Goal: Information Seeking & Learning: Find specific fact

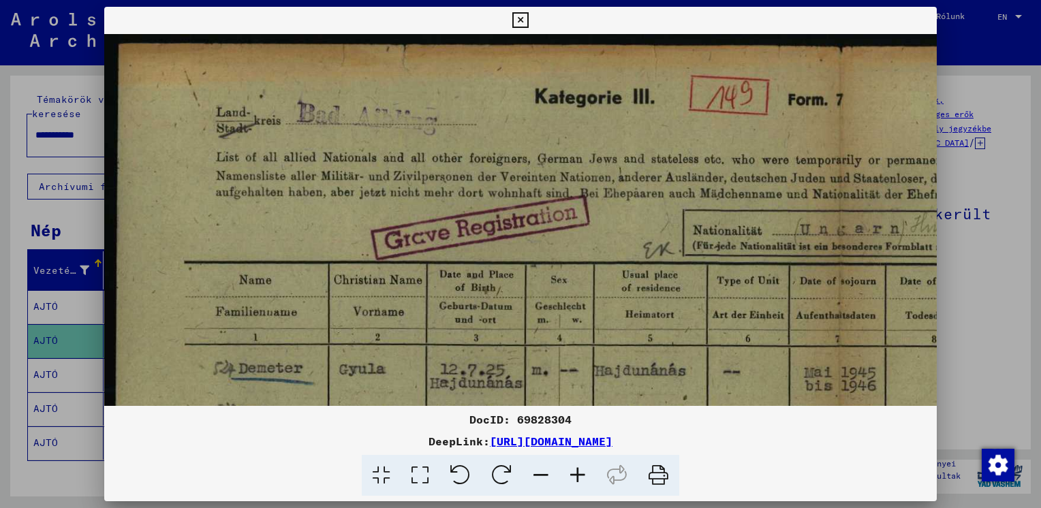
scroll to position [146, 0]
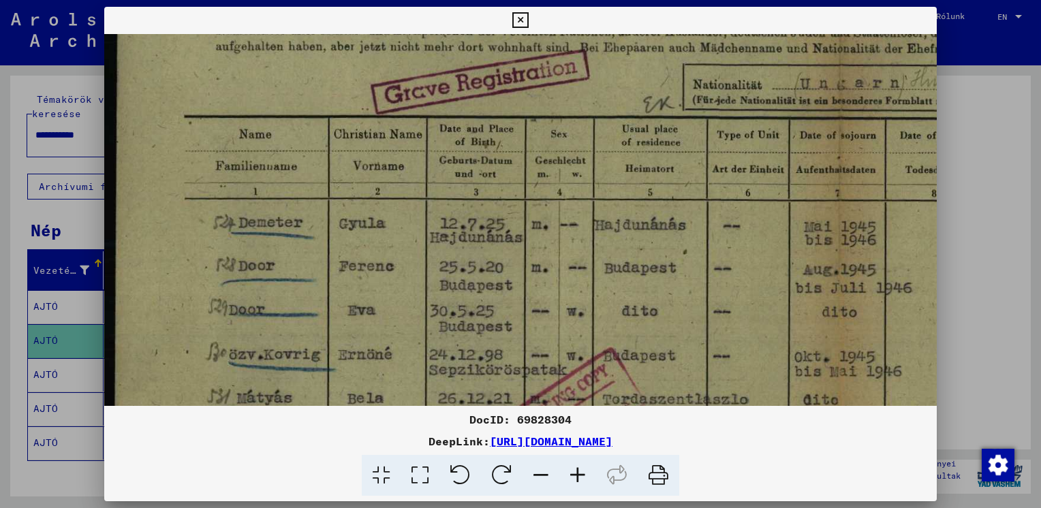
click at [979, 176] on div at bounding box center [520, 254] width 1041 height 508
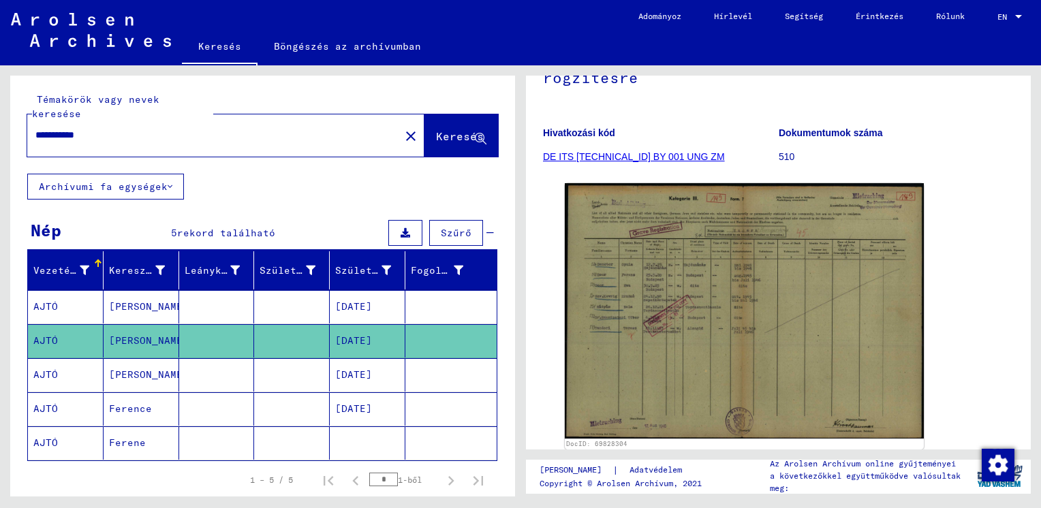
click at [359, 290] on mat-cell "[DATE]" at bounding box center [368, 306] width 76 height 33
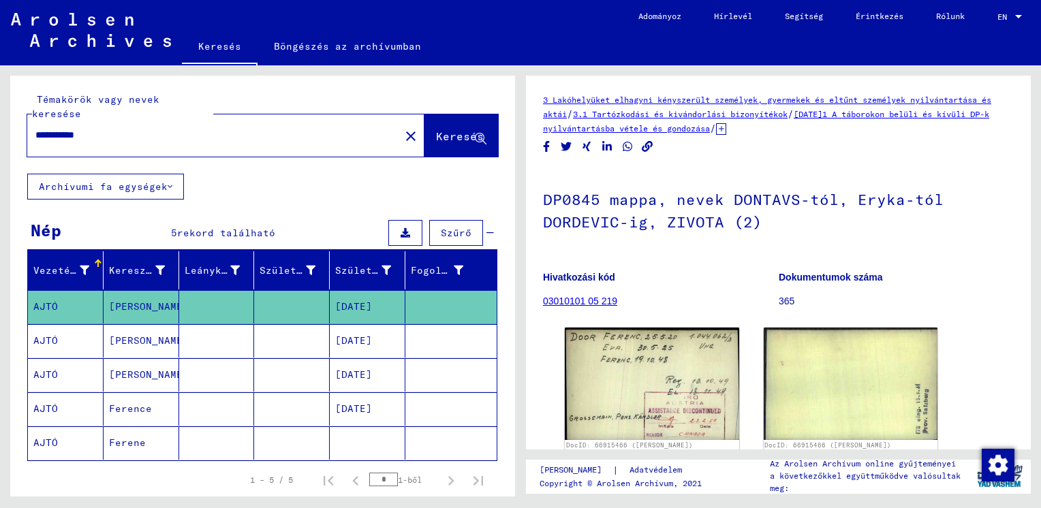
click at [352, 328] on mat-cell "[DATE]" at bounding box center [368, 340] width 76 height 33
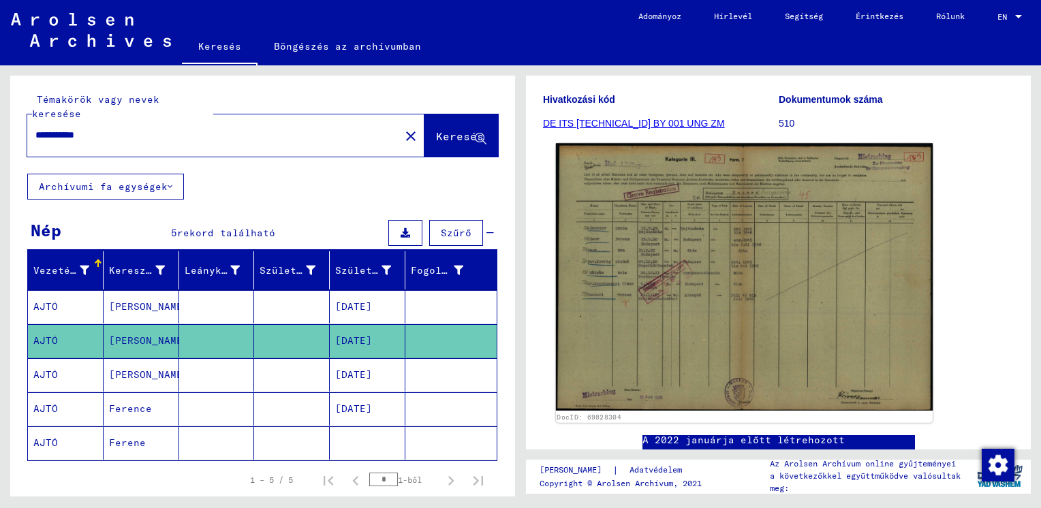
scroll to position [159, 0]
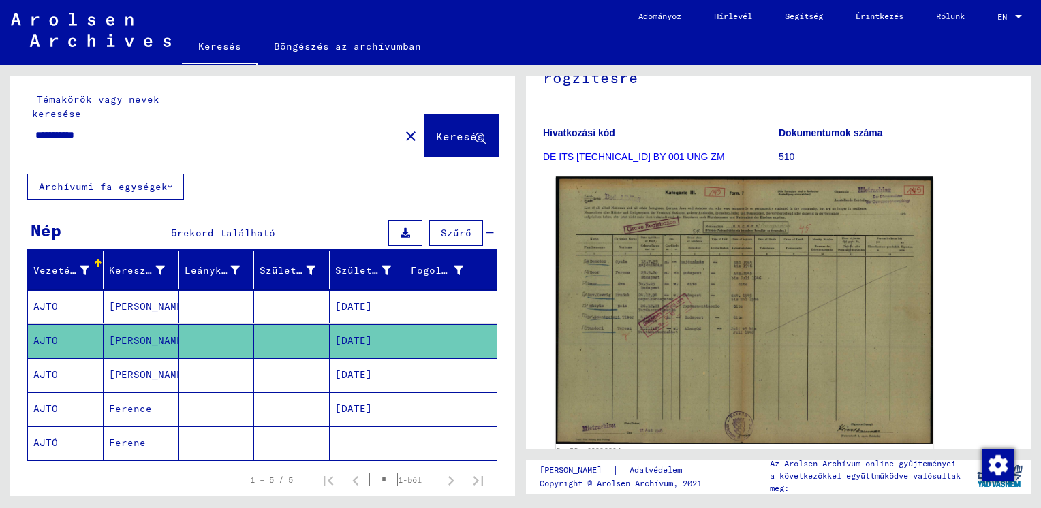
click at [673, 303] on img at bounding box center [744, 310] width 377 height 268
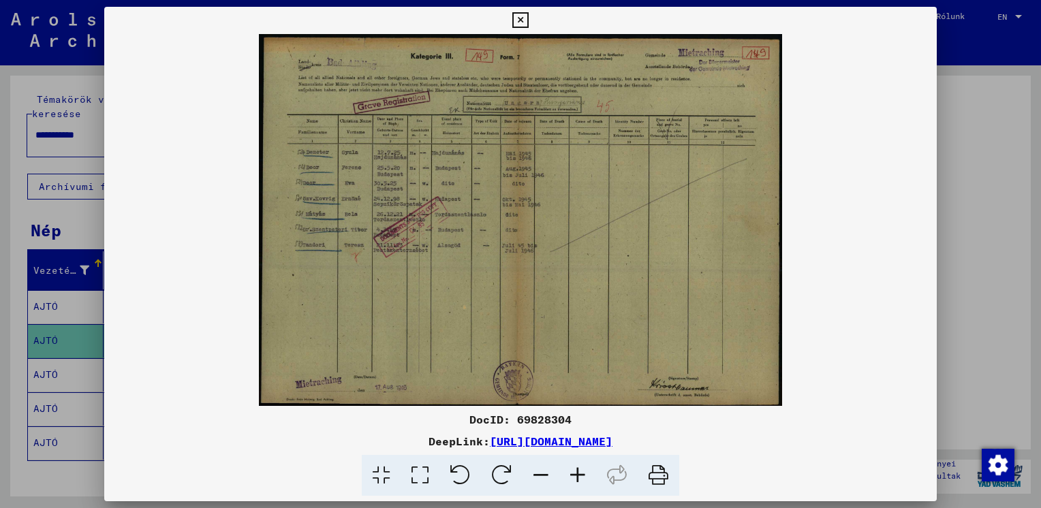
click at [579, 476] on icon at bounding box center [577, 476] width 37 height 42
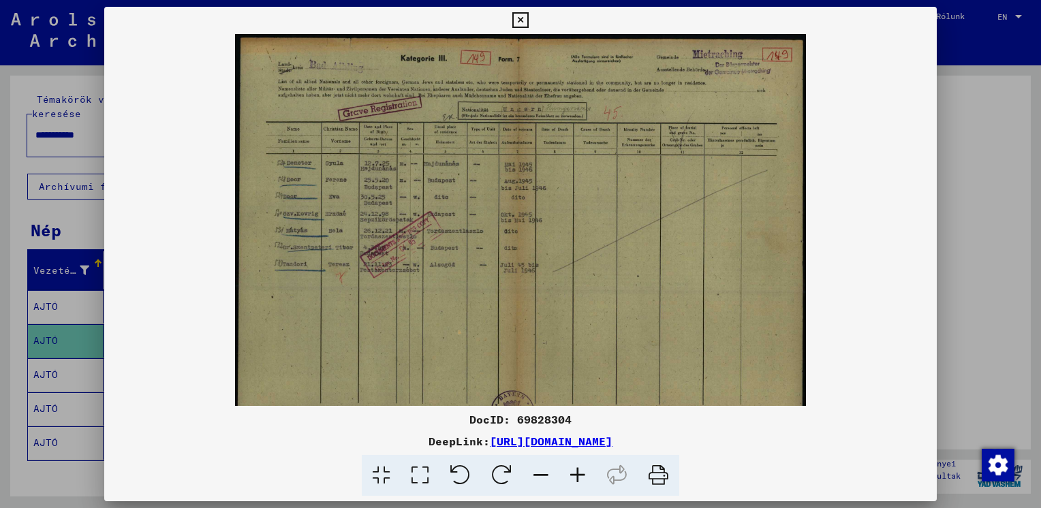
click at [579, 476] on icon at bounding box center [577, 476] width 37 height 42
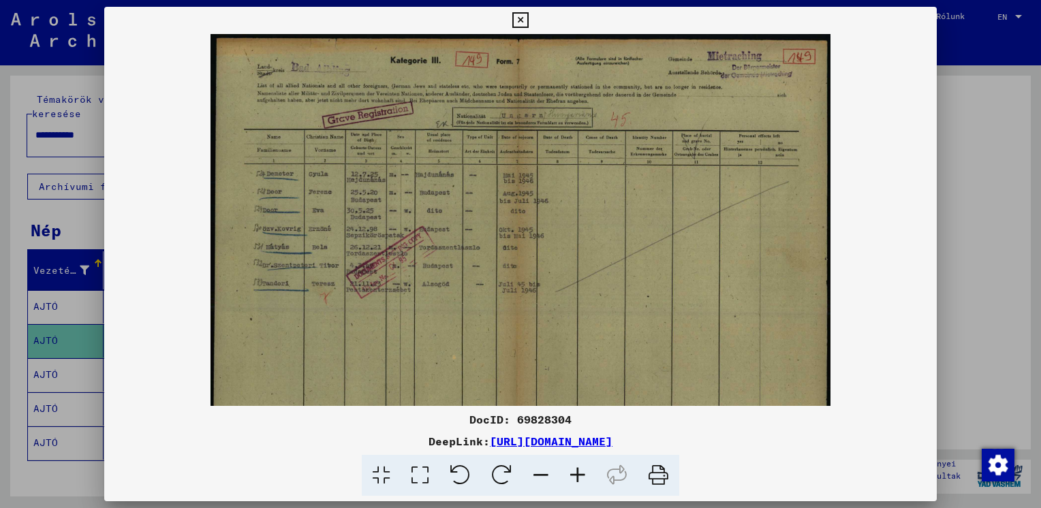
click at [579, 476] on icon at bounding box center [577, 476] width 37 height 42
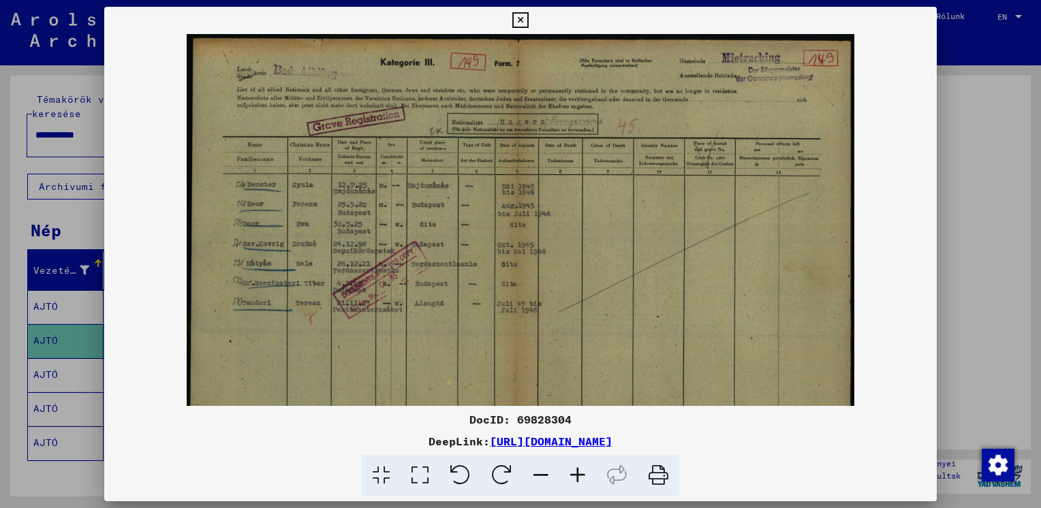
click at [628, 347] on img at bounding box center [521, 271] width 668 height 474
click at [581, 477] on icon at bounding box center [577, 476] width 37 height 42
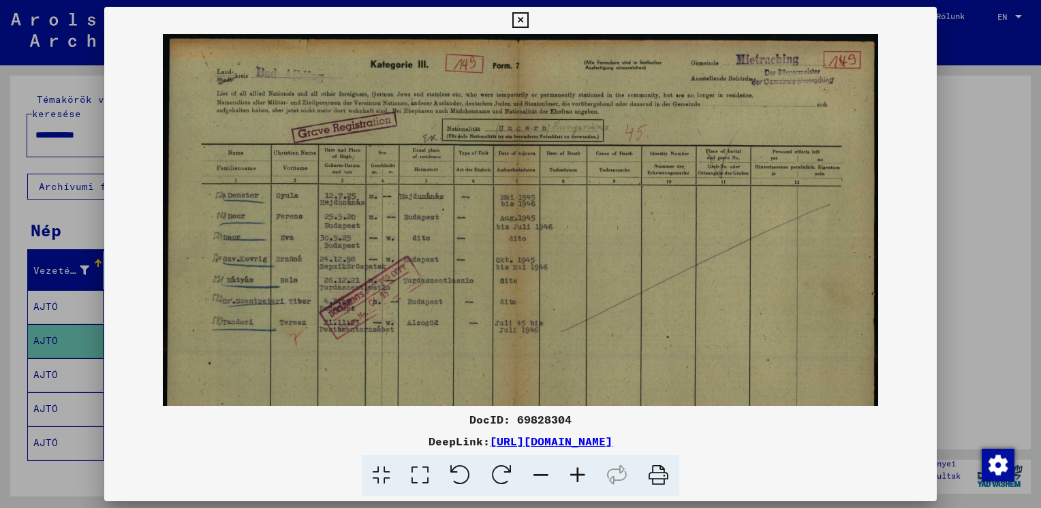
click at [578, 474] on icon at bounding box center [577, 476] width 37 height 42
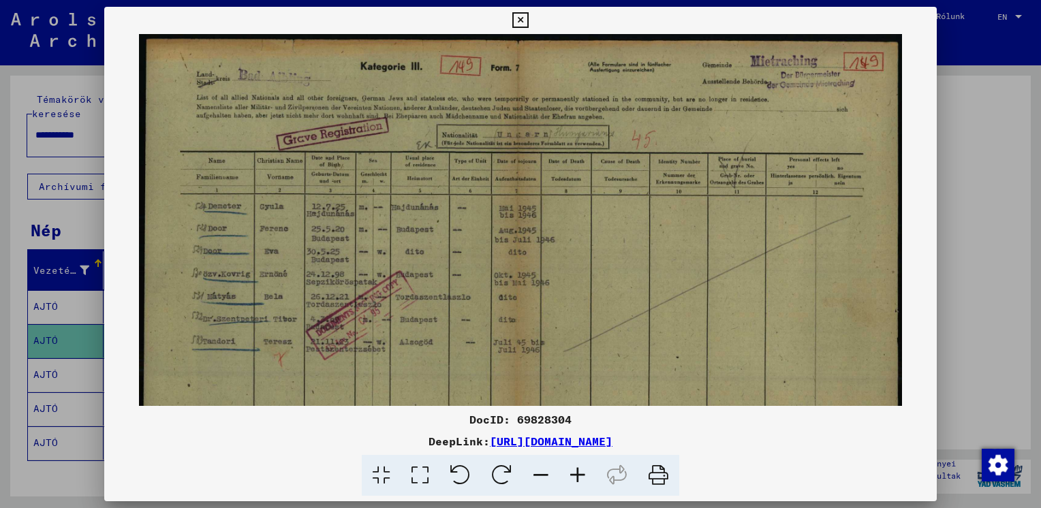
click at [578, 474] on icon at bounding box center [577, 476] width 37 height 42
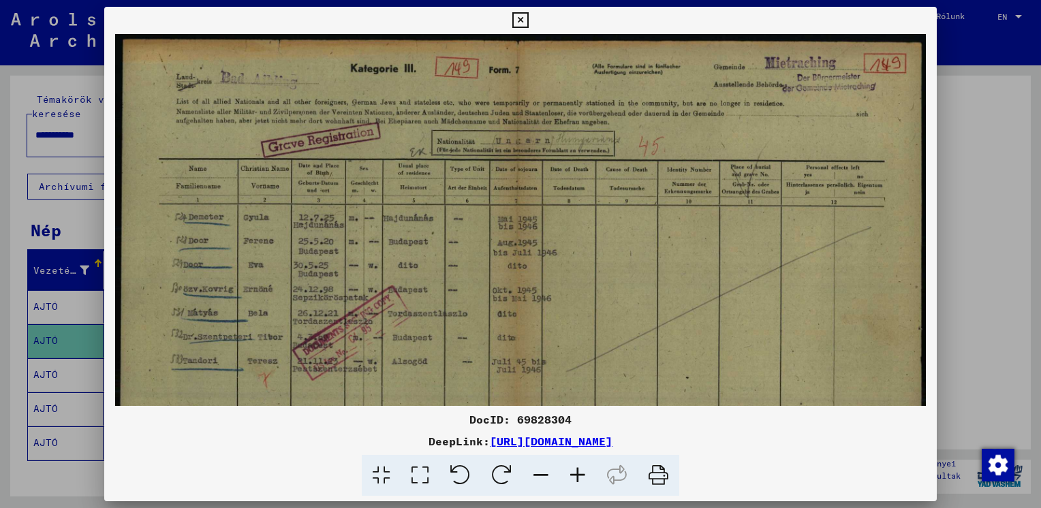
scroll to position [0, 0]
drag, startPoint x: 555, startPoint y: 354, endPoint x: 538, endPoint y: 382, distance: 33.0
click at [538, 382] on img at bounding box center [521, 322] width 812 height 577
